Goal: Transaction & Acquisition: Purchase product/service

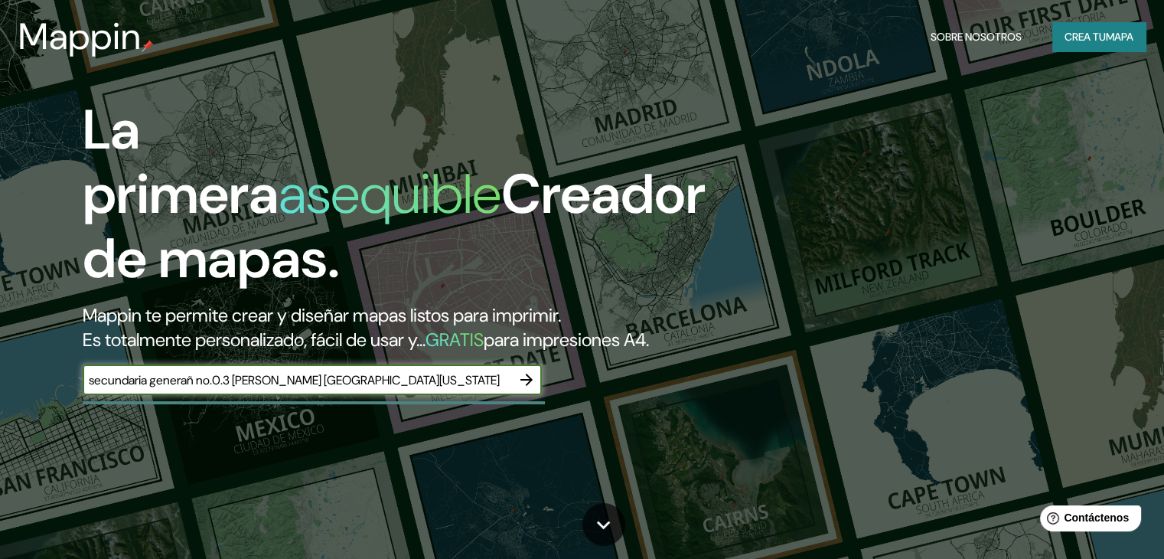
scroll to position [0, 10]
type input "secundaria generañ no.0.3 [PERSON_NAME] [GEOGRAPHIC_DATA][US_STATE]"
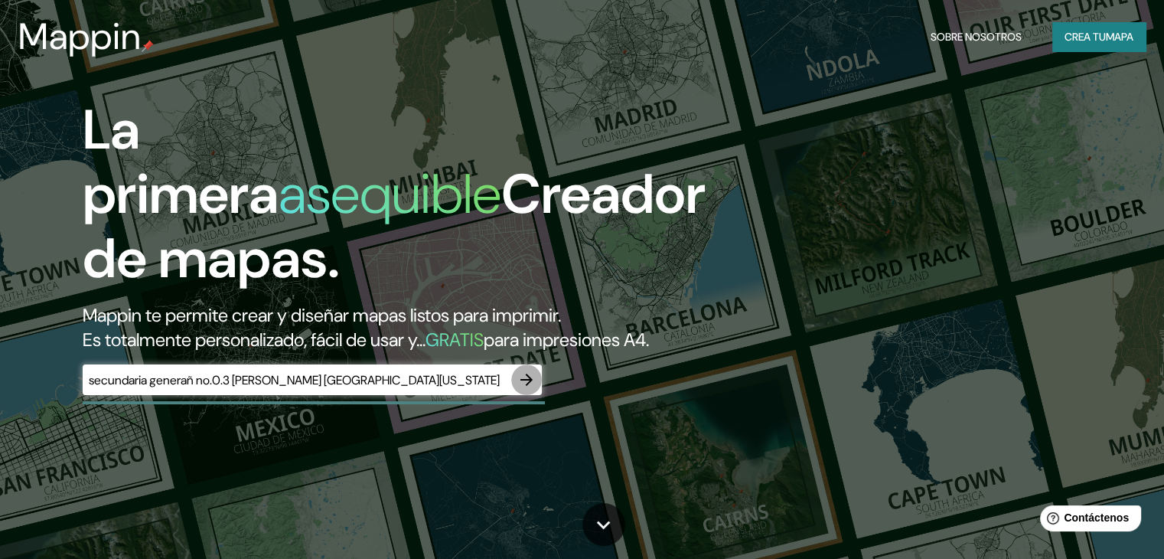
click at [524, 389] on icon "button" at bounding box center [526, 379] width 18 height 18
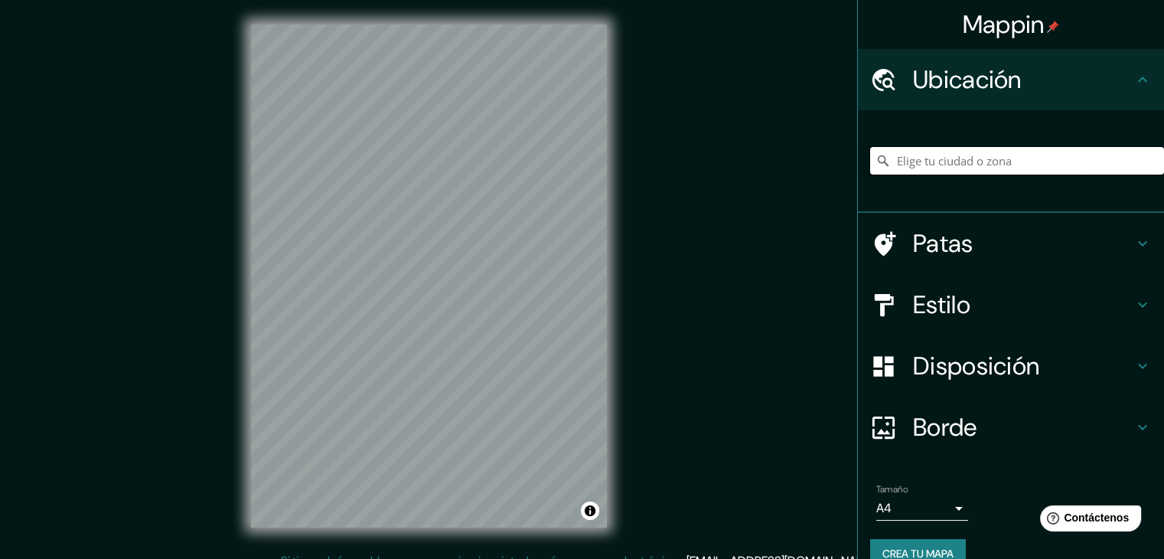
click at [912, 163] on input "Elige tu ciudad o zona" at bounding box center [1017, 161] width 294 height 28
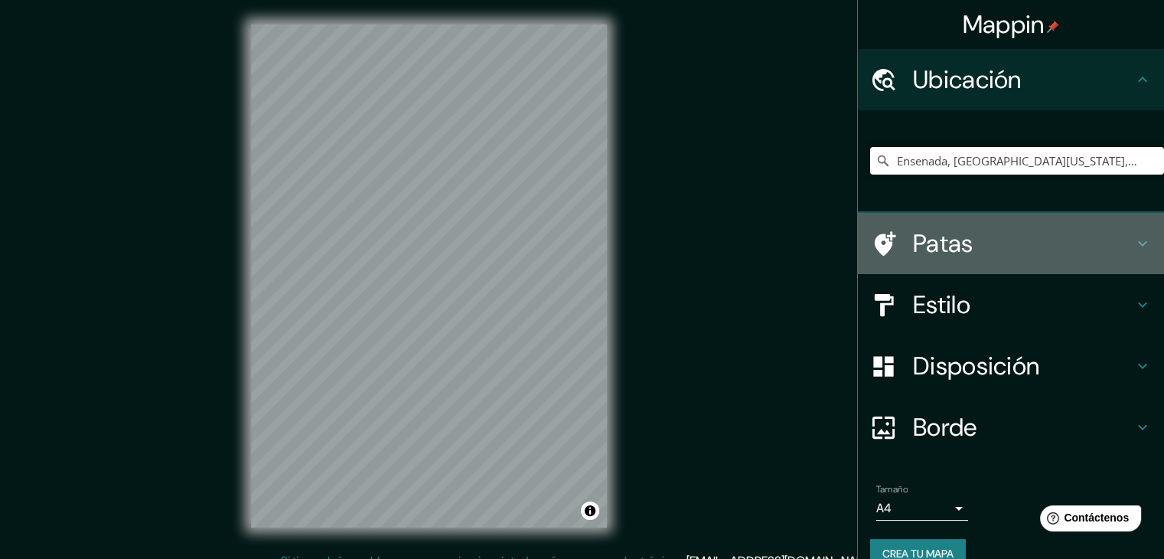
click at [955, 243] on font "Patas" at bounding box center [943, 243] width 60 height 32
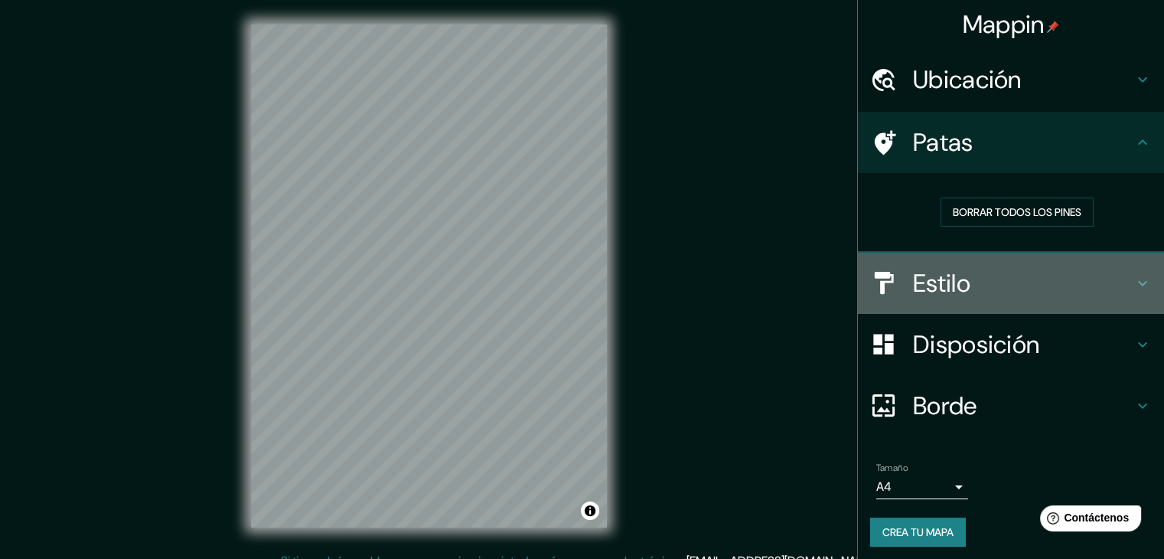
click at [956, 281] on font "Estilo" at bounding box center [941, 283] width 57 height 32
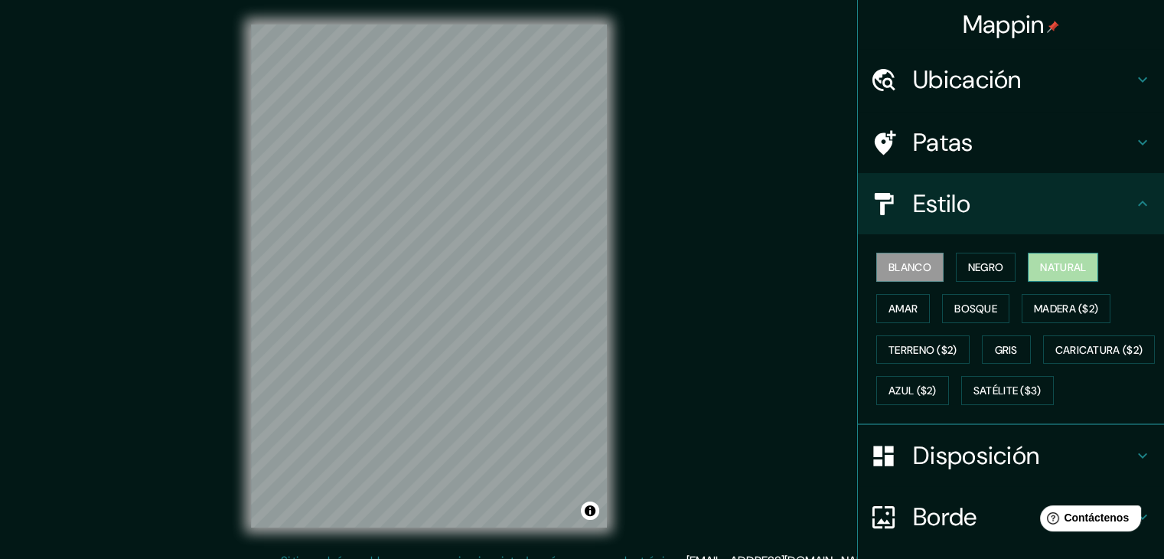
click at [1044, 272] on font "Natural" at bounding box center [1063, 267] width 46 height 14
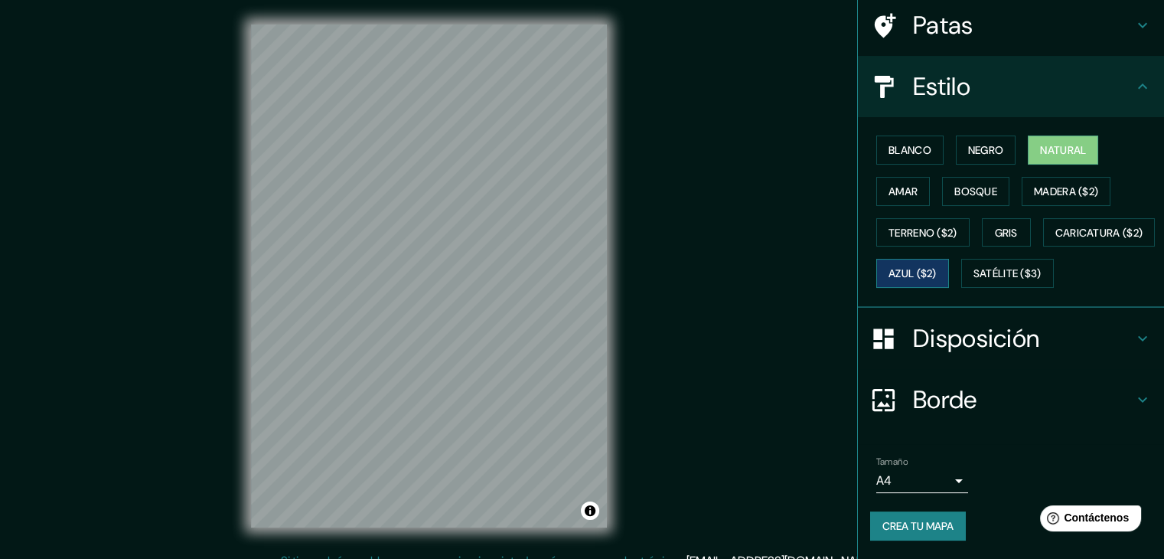
scroll to position [129, 0]
click at [961, 288] on button "Satélite ($3)" at bounding box center [1007, 273] width 93 height 29
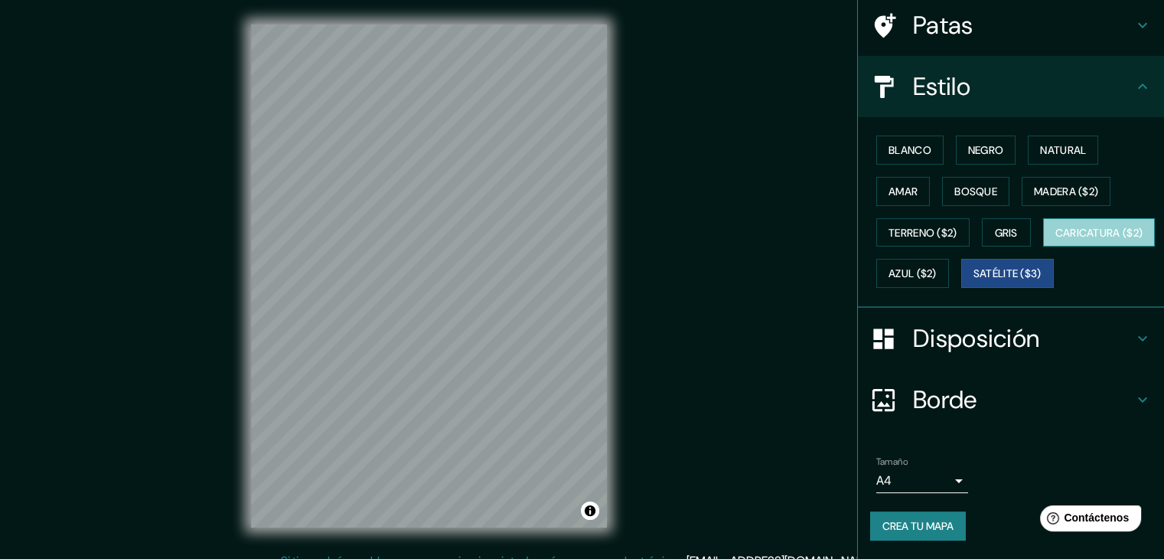
click at [1055, 240] on font "Caricatura ($2)" at bounding box center [1099, 233] width 88 height 14
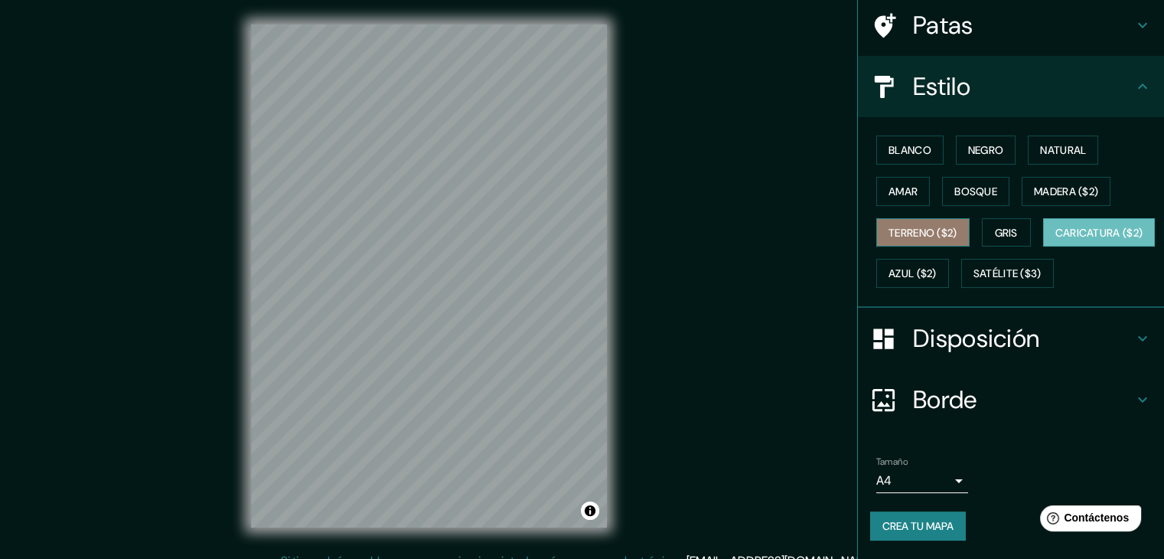
click at [902, 226] on font "Terreno ($2)" at bounding box center [923, 233] width 69 height 14
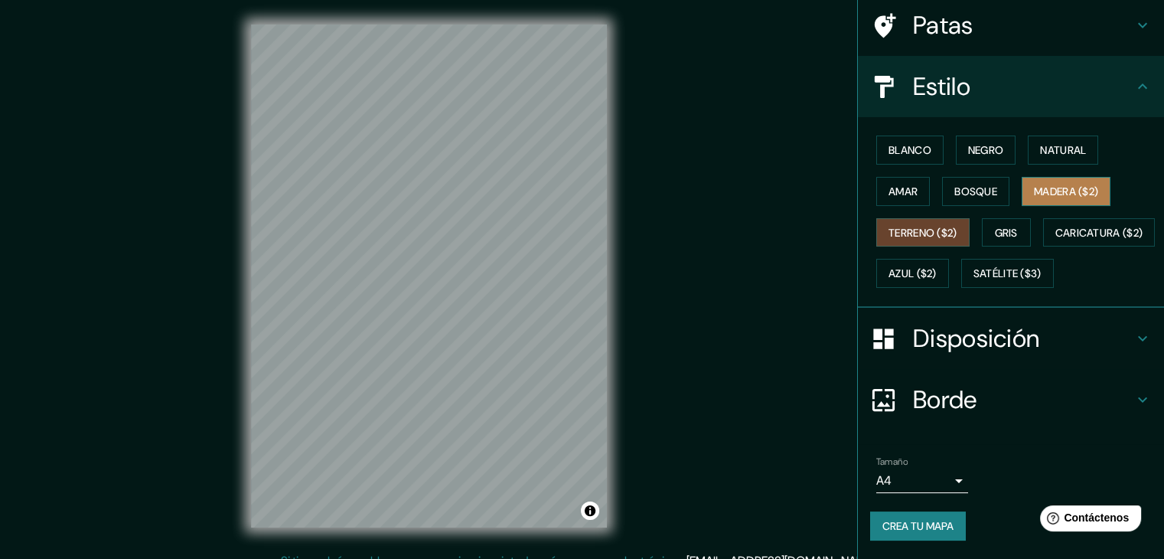
click at [1050, 177] on button "Madera ($2)" at bounding box center [1066, 191] width 89 height 29
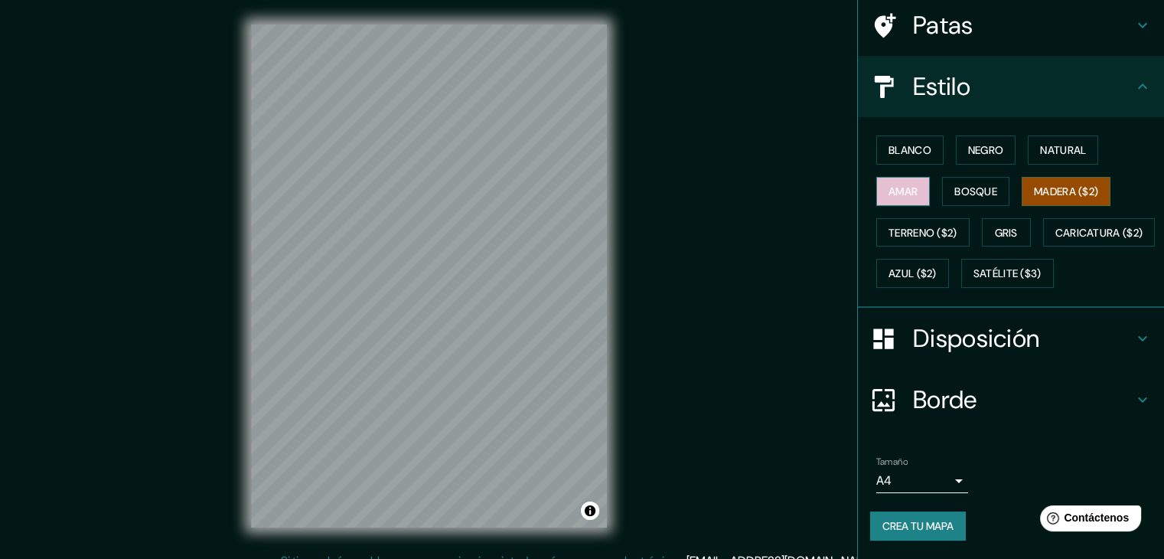
click at [889, 184] on font "Amar" at bounding box center [903, 191] width 29 height 14
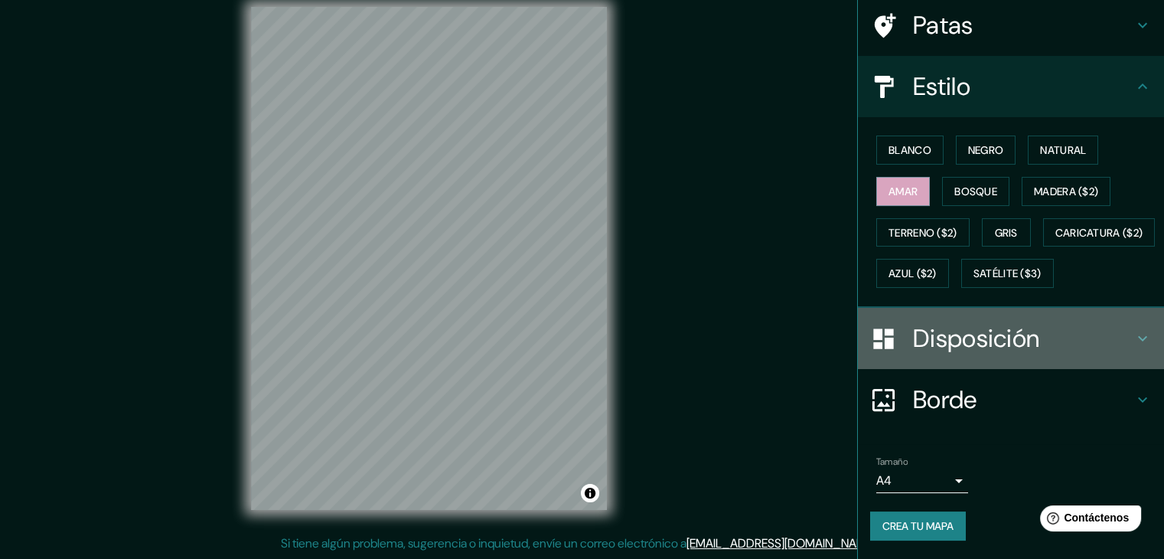
click at [990, 349] on font "Disposición" at bounding box center [976, 338] width 126 height 32
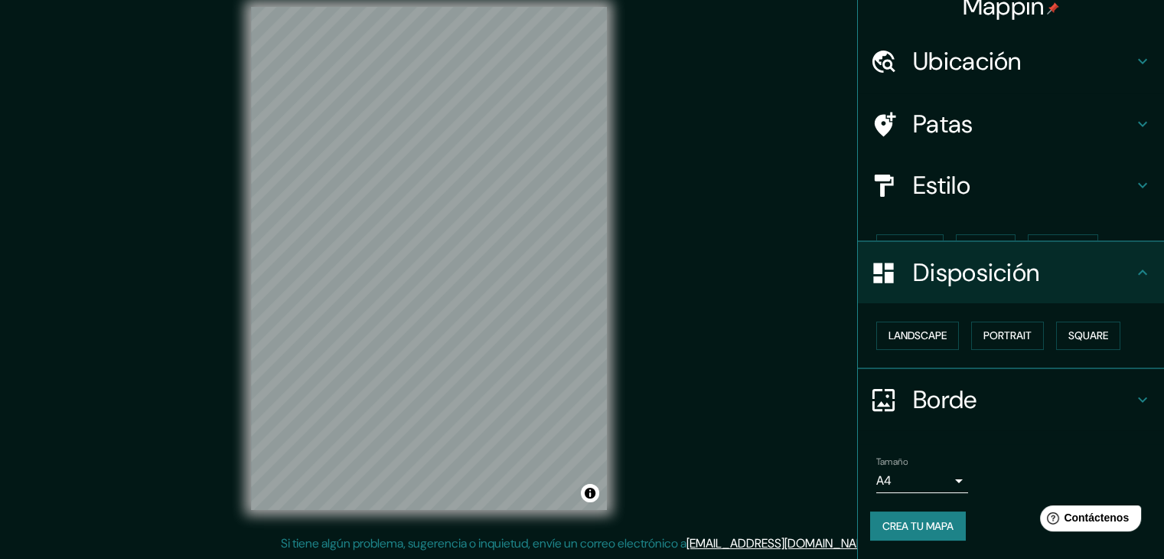
scroll to position [0, 0]
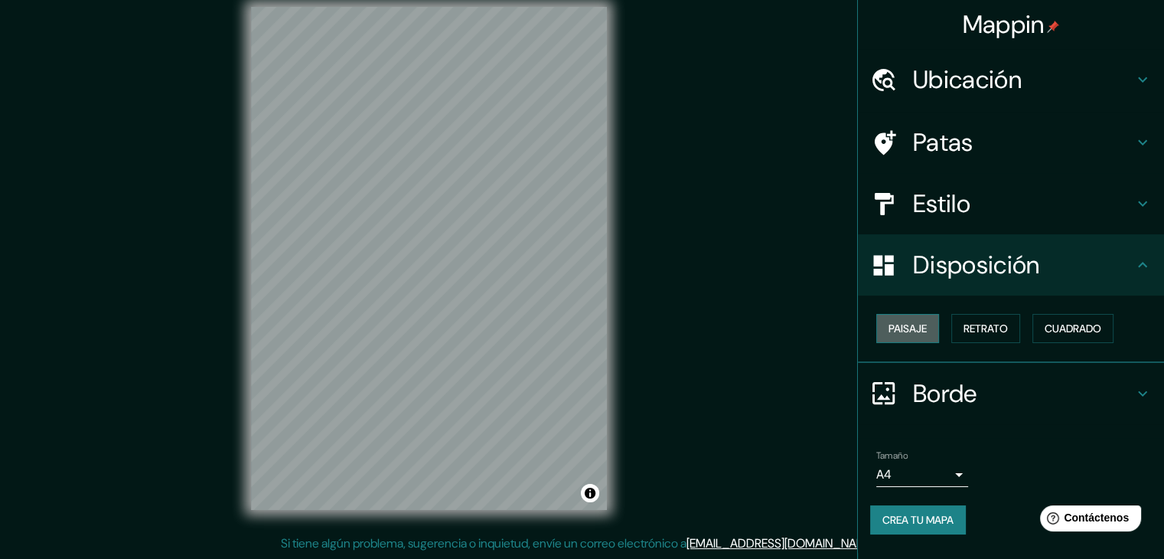
click at [907, 337] on button "Paisaje" at bounding box center [907, 328] width 63 height 29
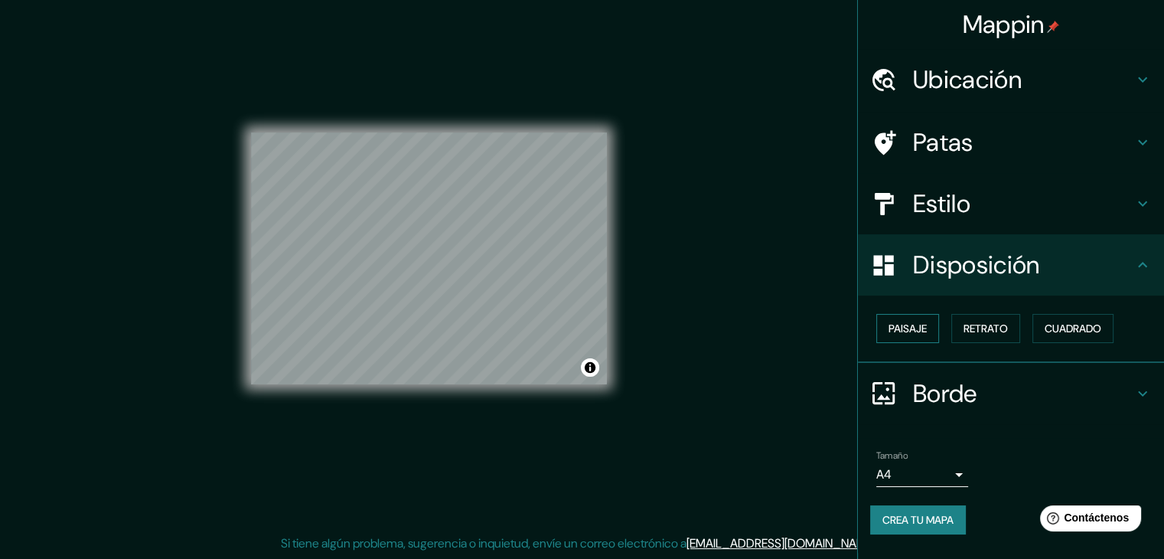
click at [907, 337] on button "Paisaje" at bounding box center [907, 328] width 63 height 29
click at [995, 328] on font "Retrato" at bounding box center [986, 328] width 44 height 14
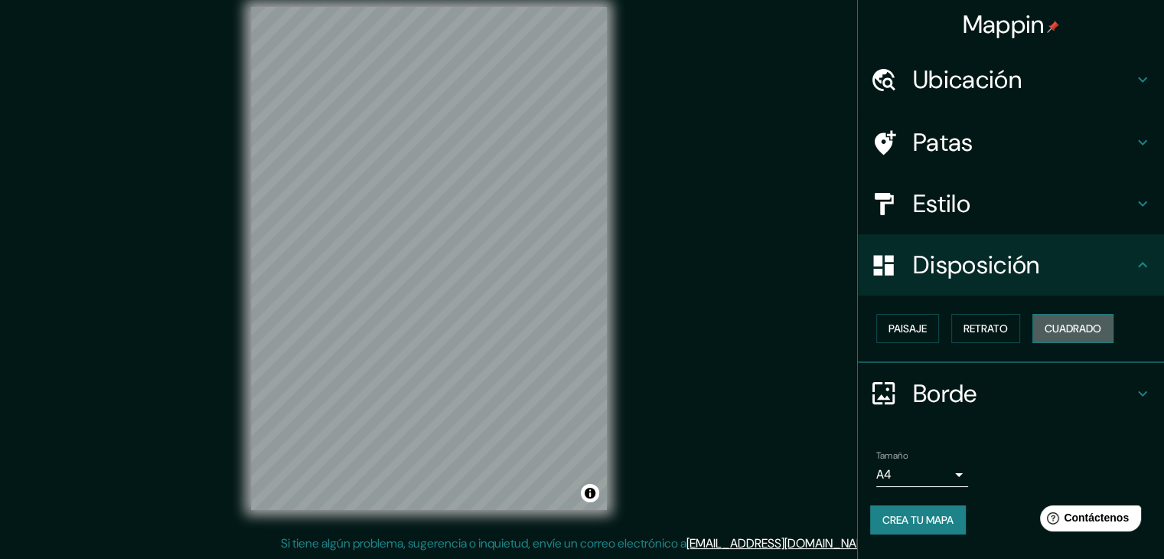
click at [1076, 327] on font "Cuadrado" at bounding box center [1073, 328] width 57 height 14
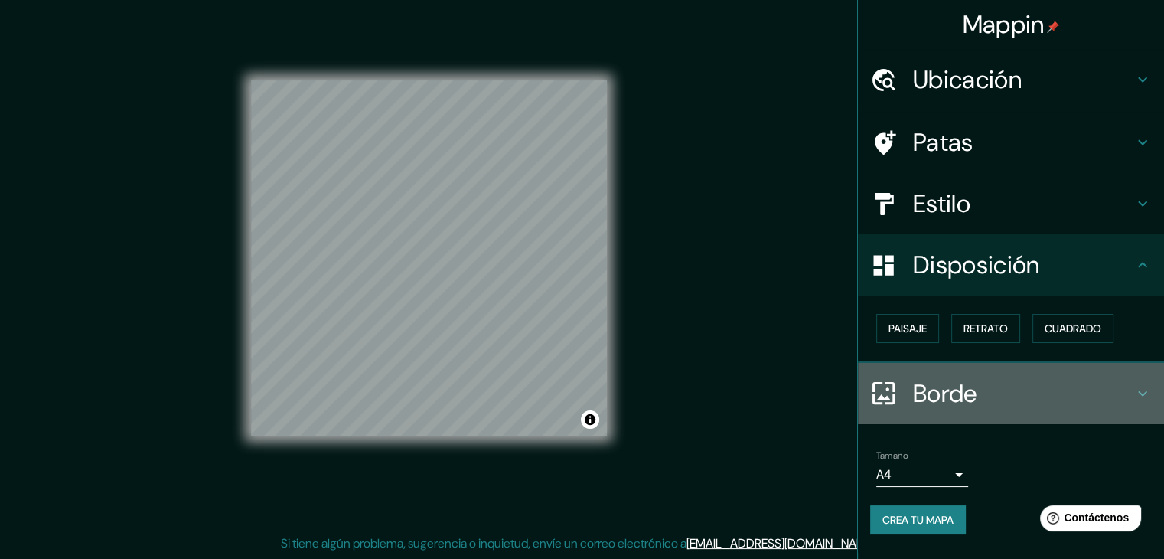
click at [998, 383] on h4 "Borde" at bounding box center [1023, 393] width 220 height 31
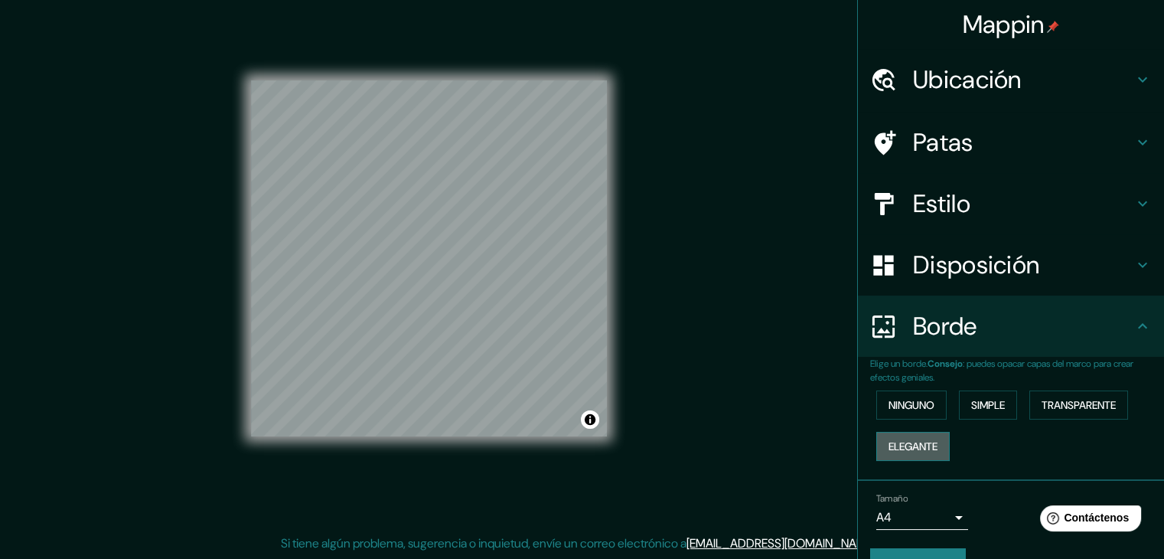
click at [905, 452] on font "Elegante" at bounding box center [913, 446] width 49 height 20
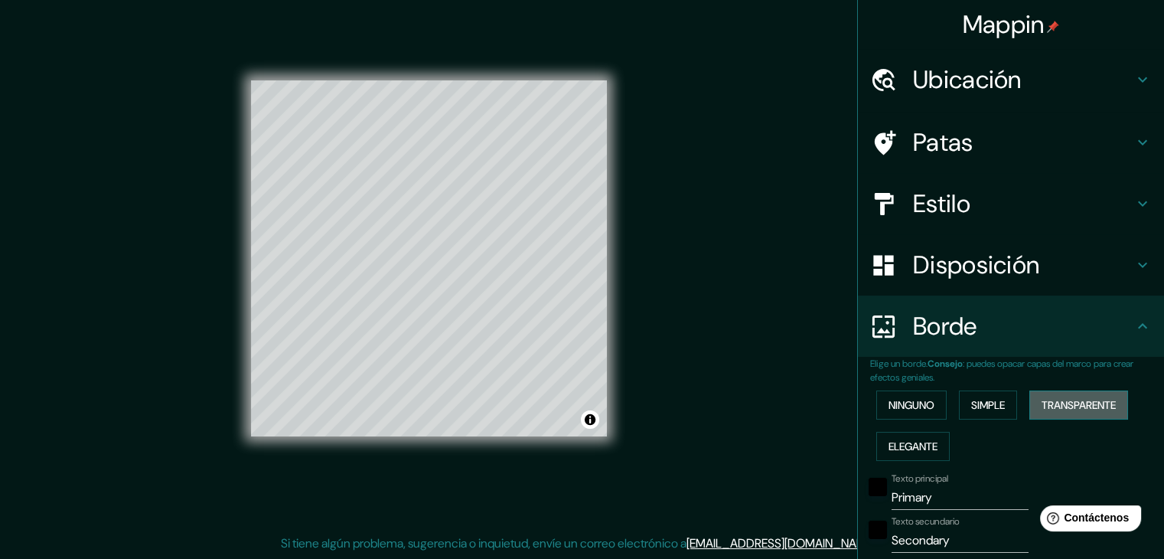
click at [1053, 403] on font "Transparente" at bounding box center [1079, 405] width 74 height 14
click at [906, 399] on font "Ninguno" at bounding box center [912, 405] width 46 height 14
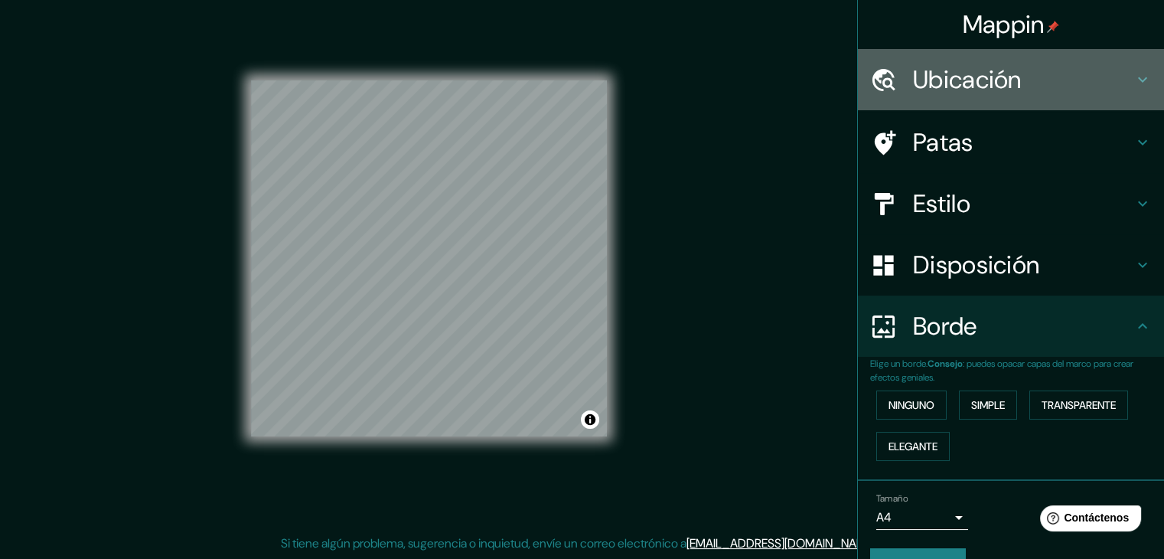
click at [964, 77] on font "Ubicación" at bounding box center [967, 80] width 109 height 32
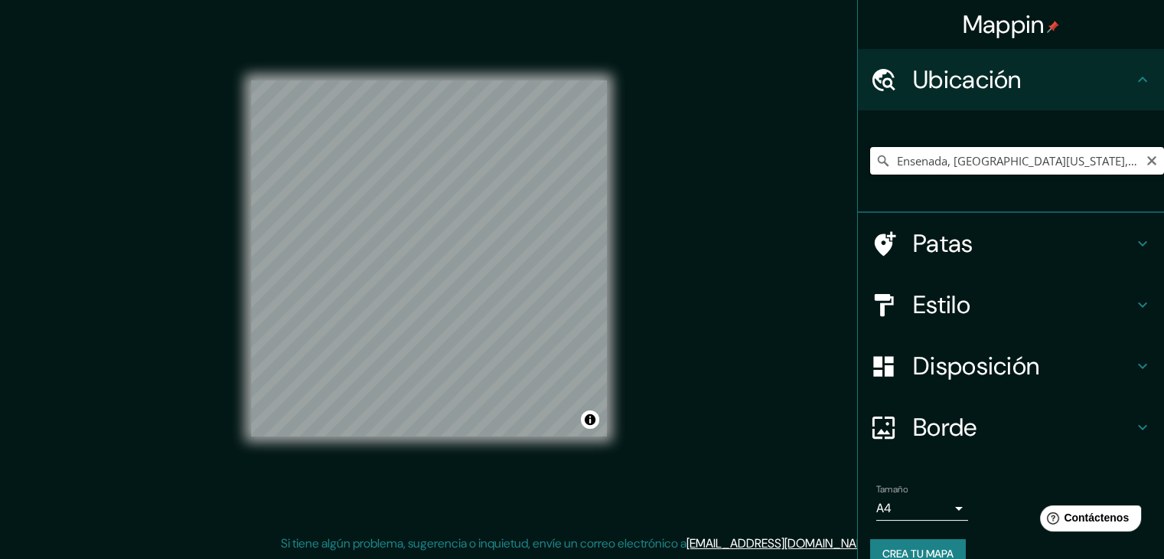
click at [1084, 168] on input "Ensenada, [GEOGRAPHIC_DATA][US_STATE], [GEOGRAPHIC_DATA]" at bounding box center [1017, 161] width 294 height 28
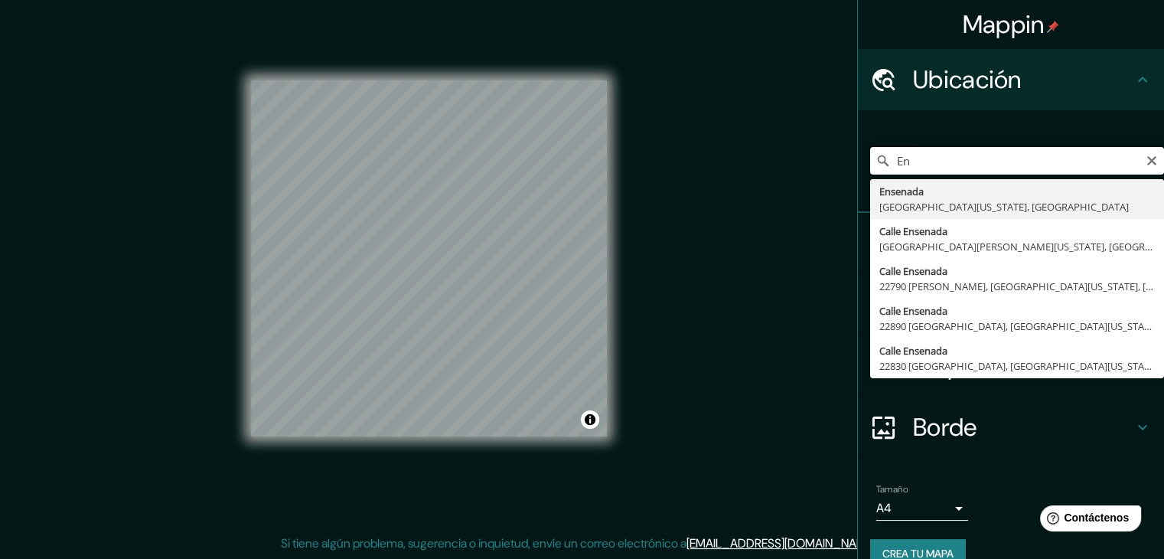
type input "E"
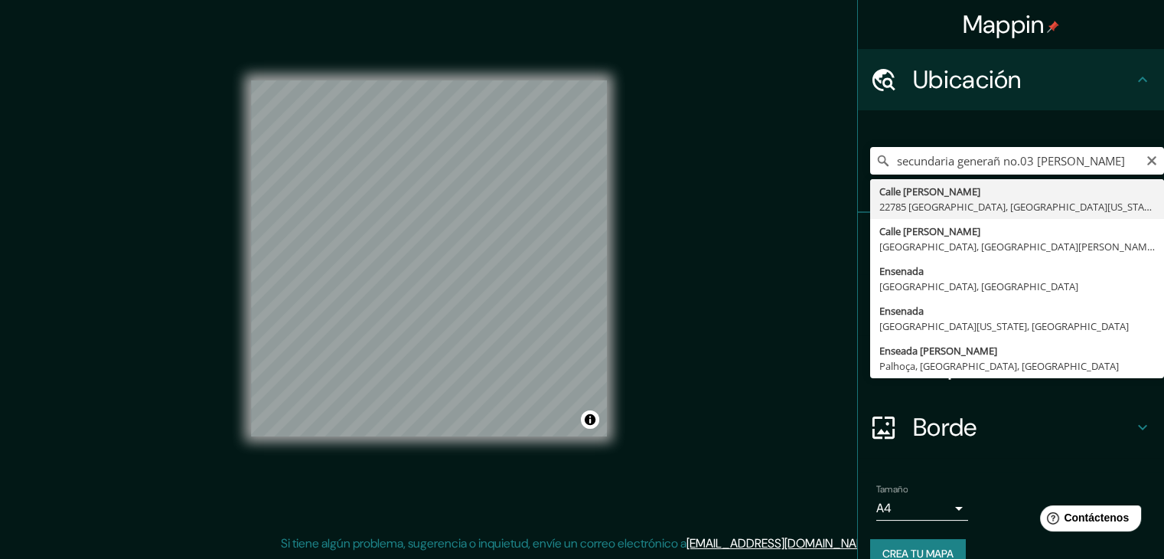
type input "[STREET_ADDRESS][PERSON_NAME][US_STATE]"
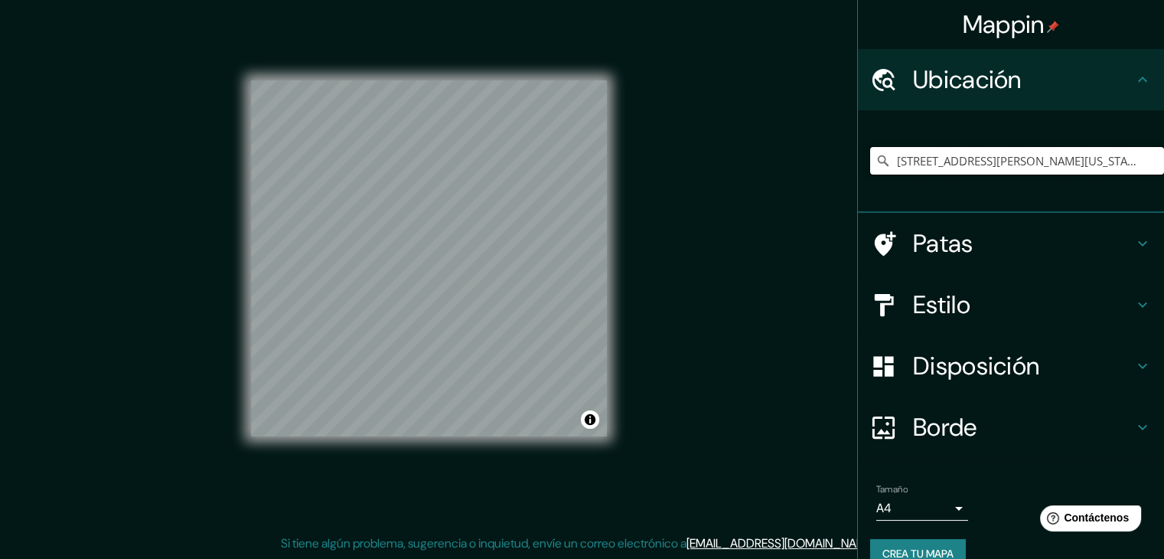
scroll to position [0, 0]
click at [248, 286] on div "© Mapbox © OpenStreetMap Improve this map" at bounding box center [429, 258] width 405 height 552
